Goal: Task Accomplishment & Management: Manage account settings

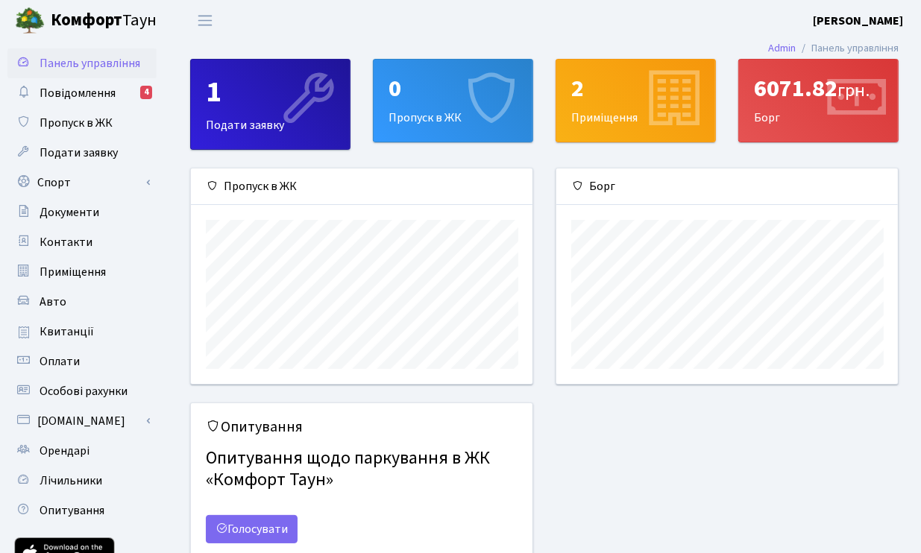
scroll to position [215, 341]
click at [854, 16] on b "[PERSON_NAME]" at bounding box center [857, 21] width 90 height 16
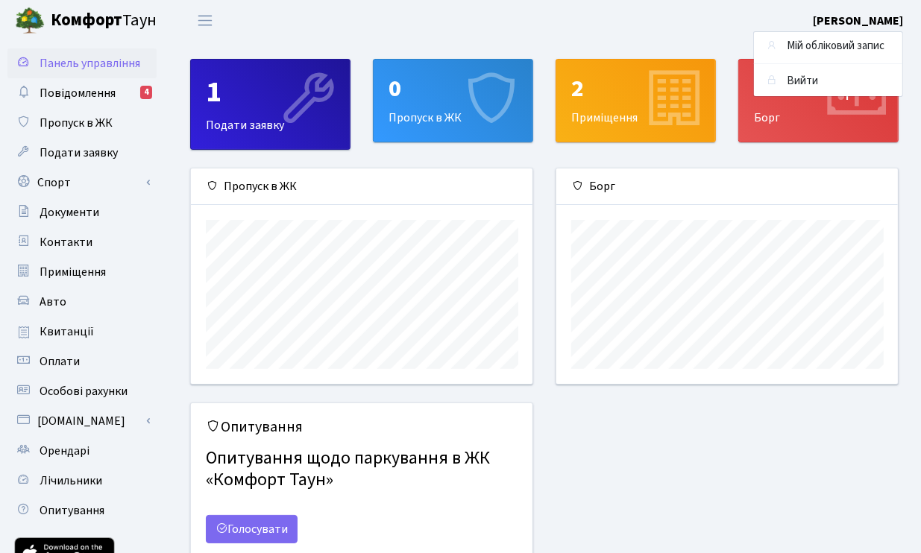
click at [716, 8] on header "[PERSON_NAME] [PERSON_NAME] Мій обліковий запис Вийти" at bounding box center [460, 20] width 921 height 41
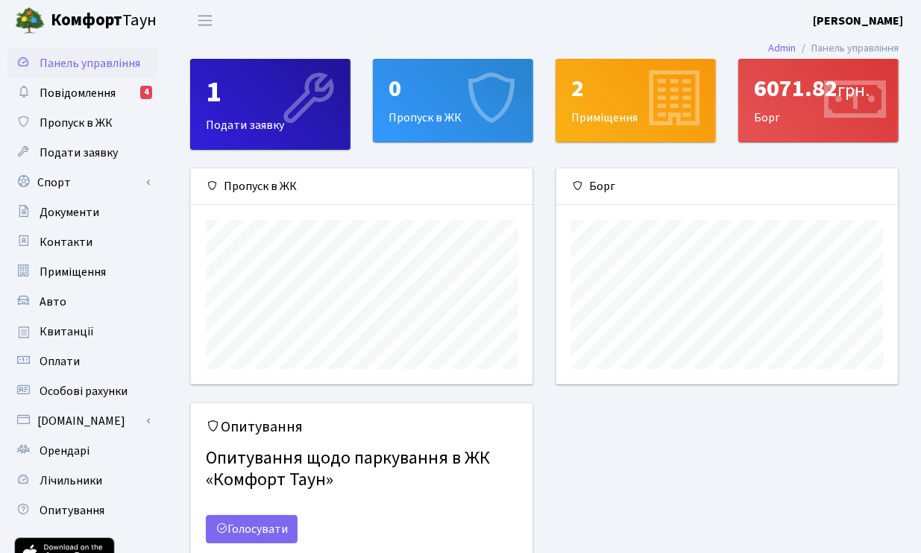
click at [784, 91] on div "6071.82 грн." at bounding box center [818, 89] width 129 height 28
click at [773, 95] on div "6071.82 грн." at bounding box center [818, 89] width 129 height 28
click at [772, 96] on div "6071.82 грн." at bounding box center [818, 89] width 129 height 28
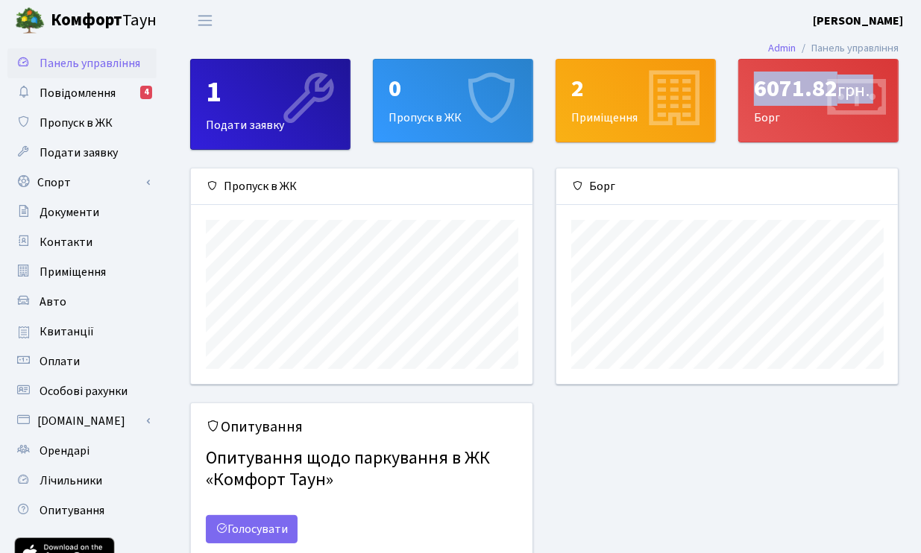
click at [89, 63] on span "Панель управління" at bounding box center [90, 63] width 101 height 16
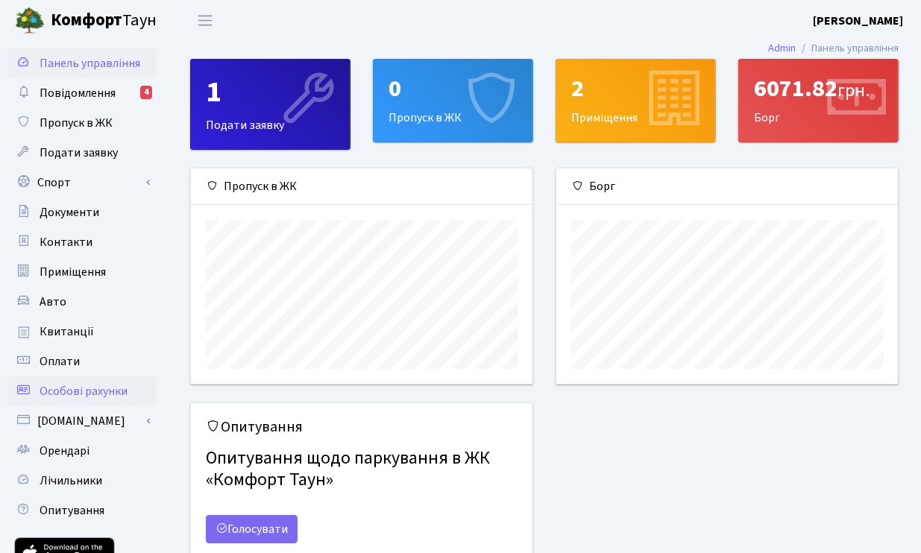
click at [66, 388] on span "Особові рахунки" at bounding box center [84, 391] width 88 height 16
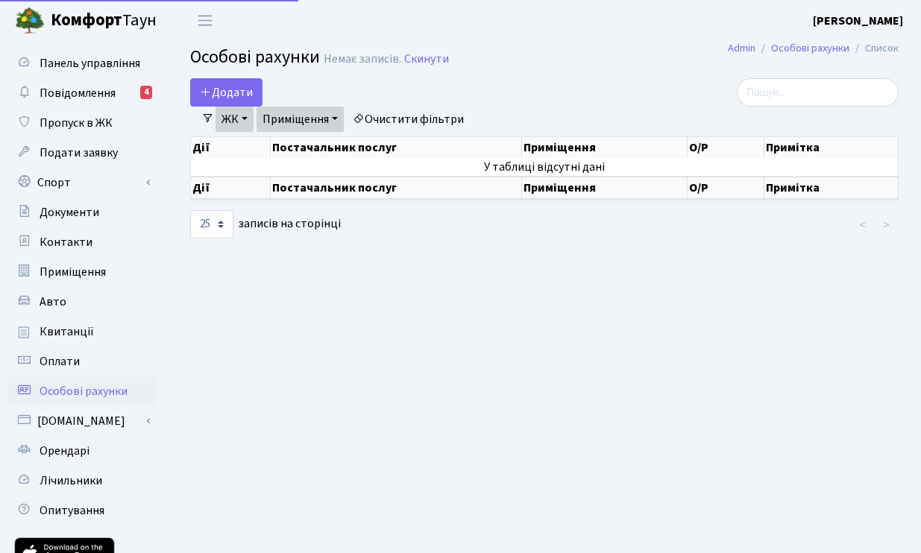
select select "25"
click at [84, 329] on span "Квитанції" at bounding box center [67, 331] width 54 height 16
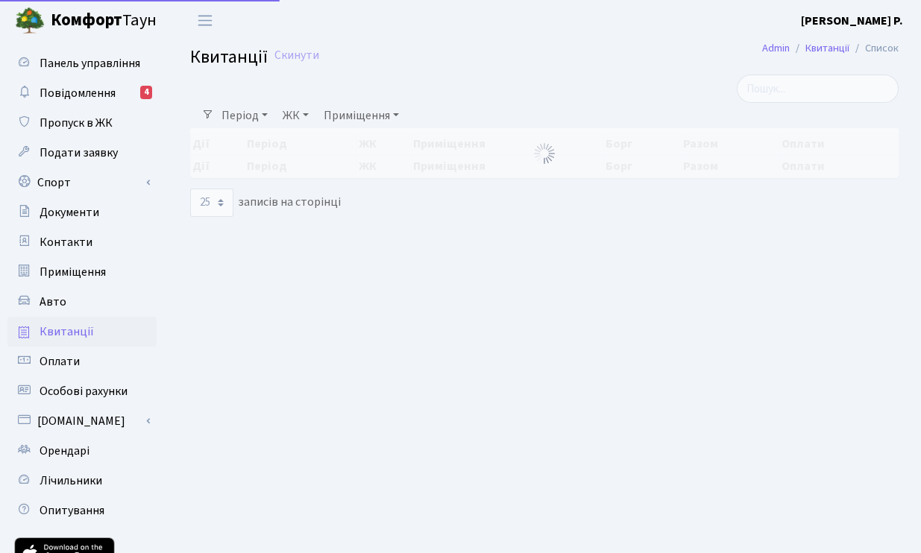
select select "25"
